Goal: Task Accomplishment & Management: Manage account settings

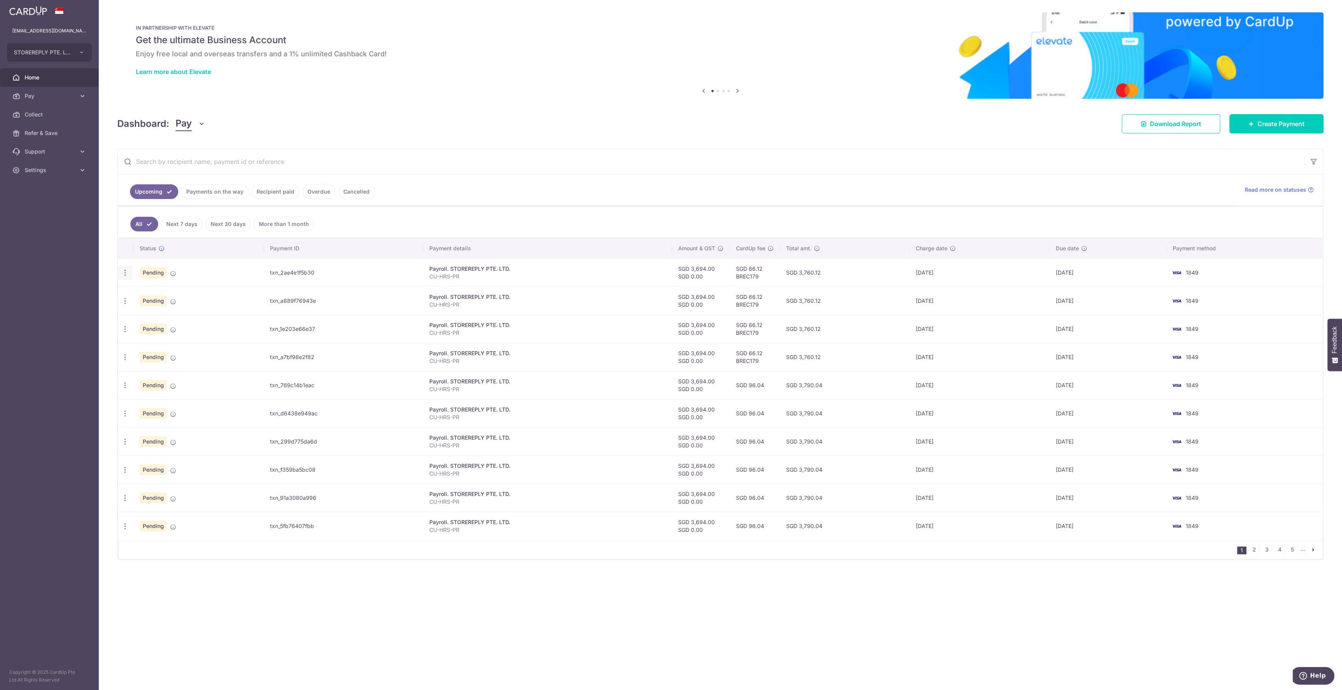
click at [121, 269] on icon "button" at bounding box center [125, 273] width 8 height 8
click at [155, 335] on span "Upload doc" at bounding box center [166, 331] width 52 height 9
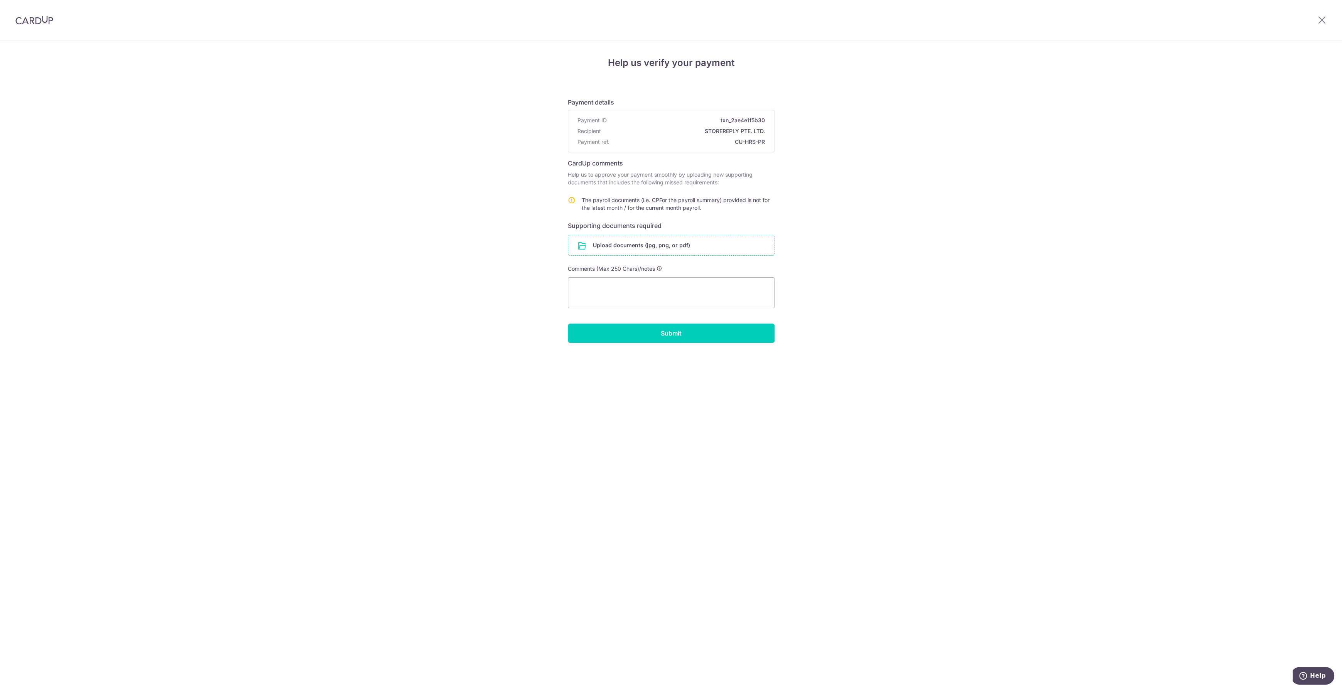
click at [622, 255] on input "file" at bounding box center [671, 245] width 206 height 20
click at [618, 236] on input "file" at bounding box center [671, 245] width 206 height 20
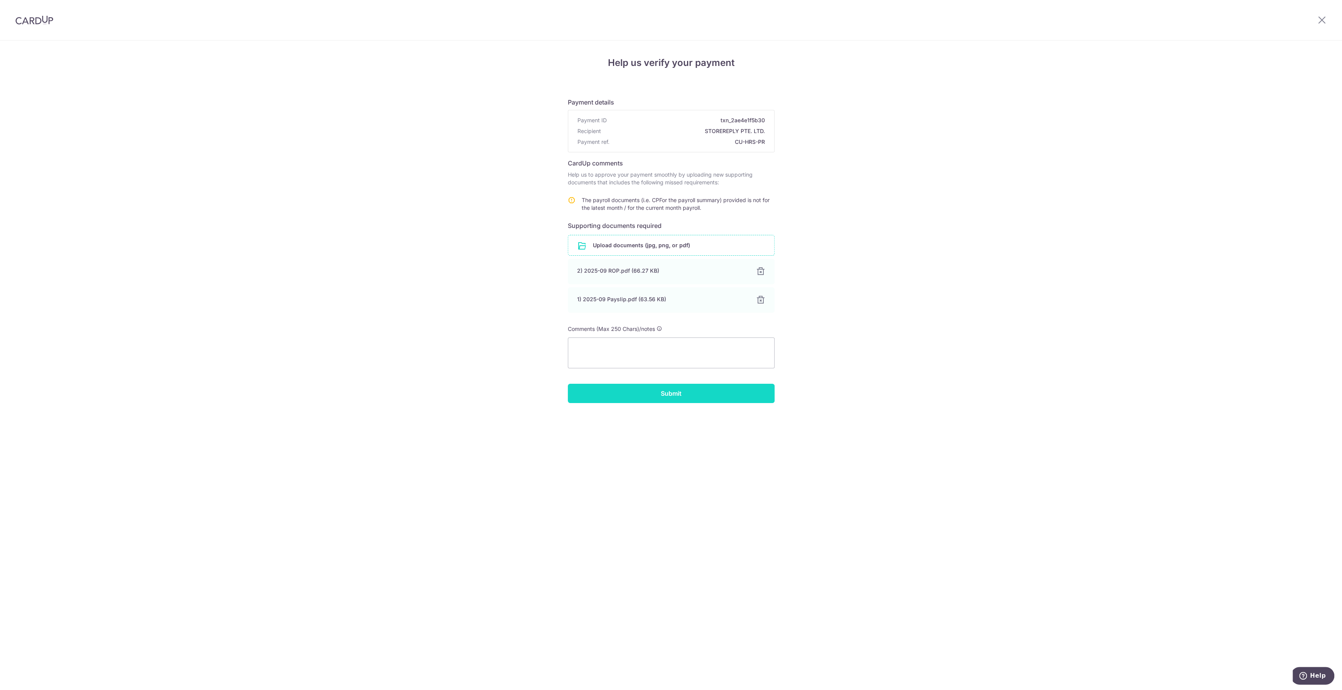
click at [652, 396] on input "Submit" at bounding box center [671, 393] width 207 height 19
